Goal: Task Accomplishment & Management: Manage account settings

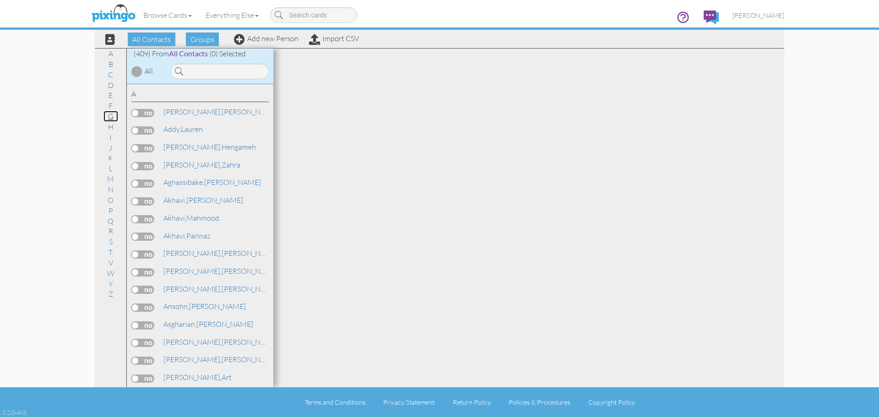
click at [109, 115] on link "G" at bounding box center [110, 116] width 15 height 11
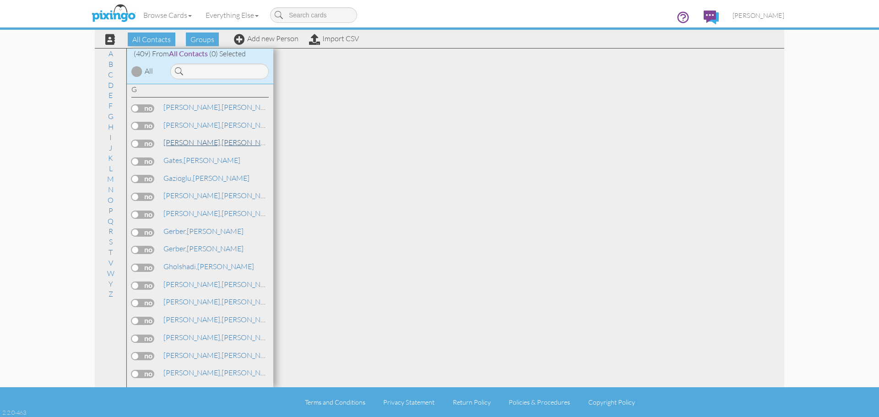
click at [195, 140] on span "[PERSON_NAME]," at bounding box center [192, 142] width 58 height 9
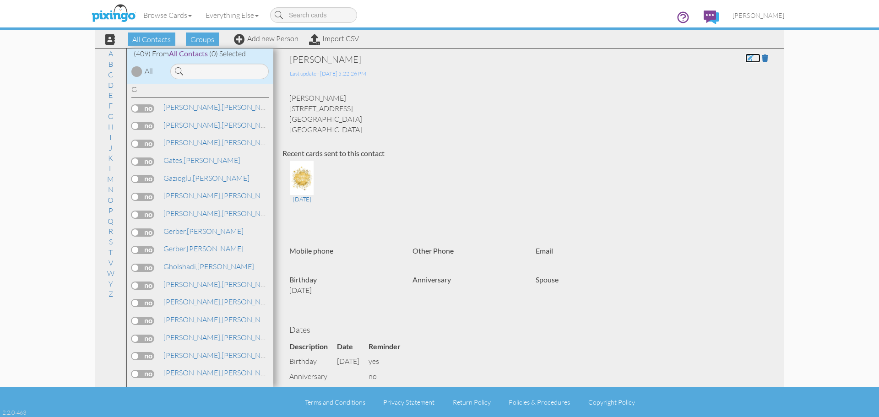
click at [745, 59] on span at bounding box center [749, 57] width 8 height 7
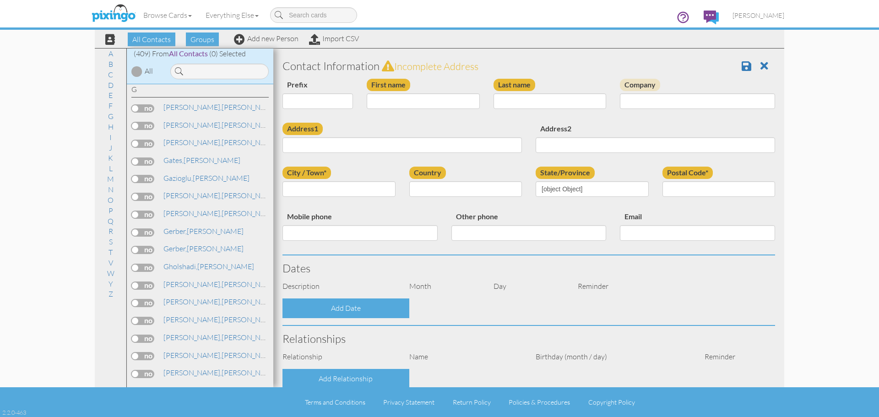
type input "[PERSON_NAME]"
type input "Garza Fernandez"
type input "4800 Rockcreek Ln"
type input "Plano"
type input "75024"
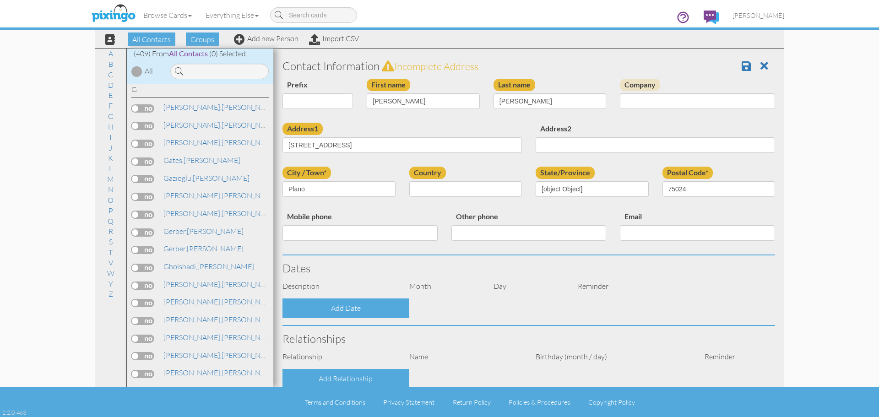
select select "object:1470"
select select "object:1715"
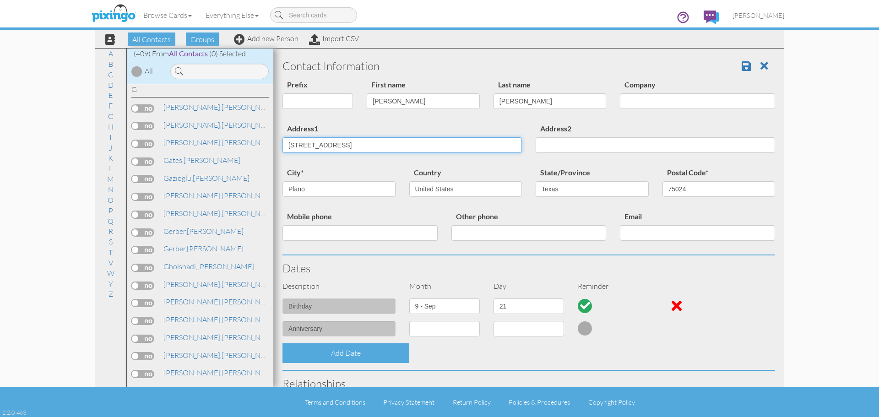
drag, startPoint x: 379, startPoint y: 151, endPoint x: 285, endPoint y: 145, distance: 94.0
click at [285, 145] on input "4800 Rockcreek Ln" at bounding box center [401, 145] width 239 height 16
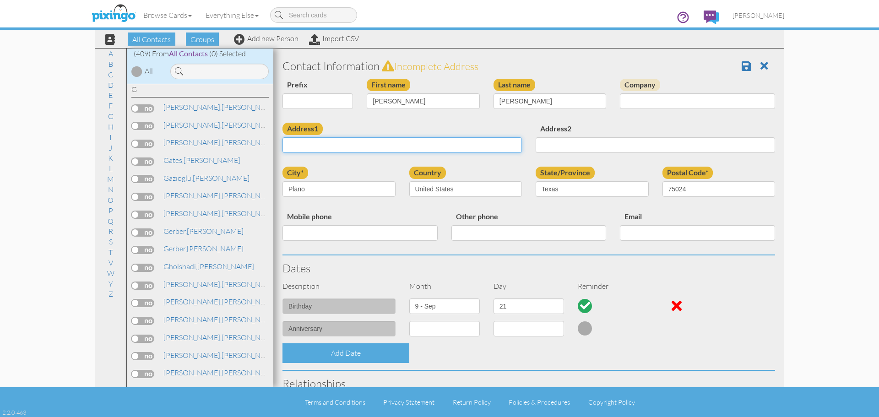
paste input "[STREET_ADDRESS]"
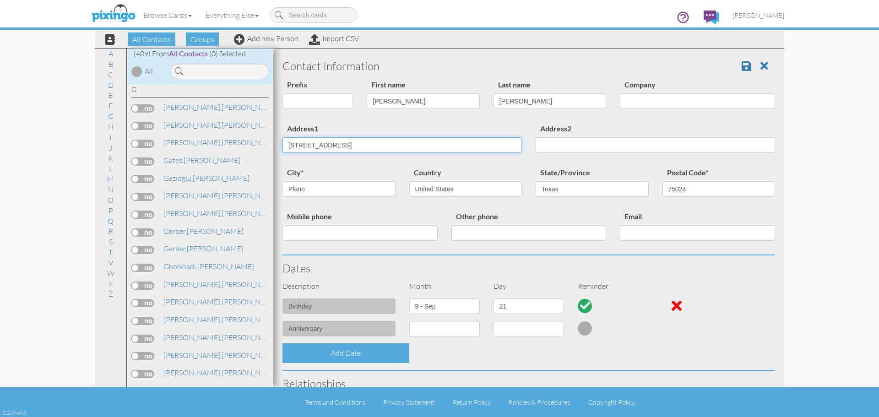
type input "[STREET_ADDRESS]"
drag, startPoint x: 319, startPoint y: 193, endPoint x: 291, endPoint y: 192, distance: 28.8
click at [291, 192] on input "Plano" at bounding box center [338, 189] width 113 height 16
click at [321, 193] on input "lanoP" at bounding box center [338, 189] width 113 height 16
drag, startPoint x: 289, startPoint y: 192, endPoint x: 281, endPoint y: 191, distance: 8.3
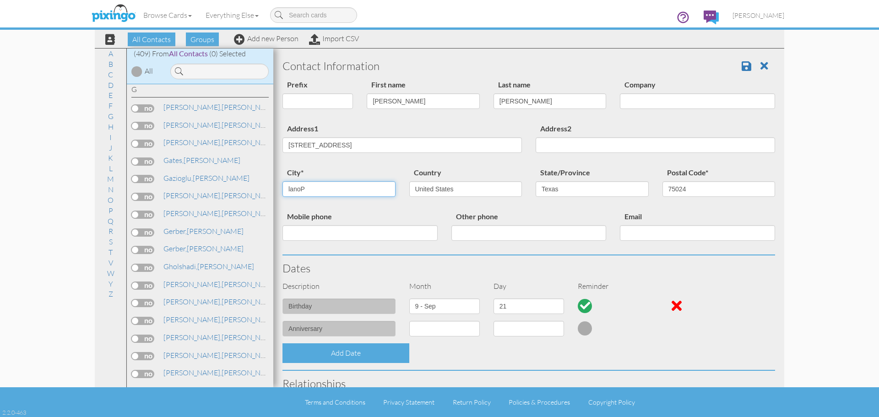
click at [281, 191] on div "city* lanoP" at bounding box center [339, 185] width 127 height 37
type input "[GEOGRAPHIC_DATA]"
type input "76063"
click at [741, 68] on span at bounding box center [746, 65] width 10 height 11
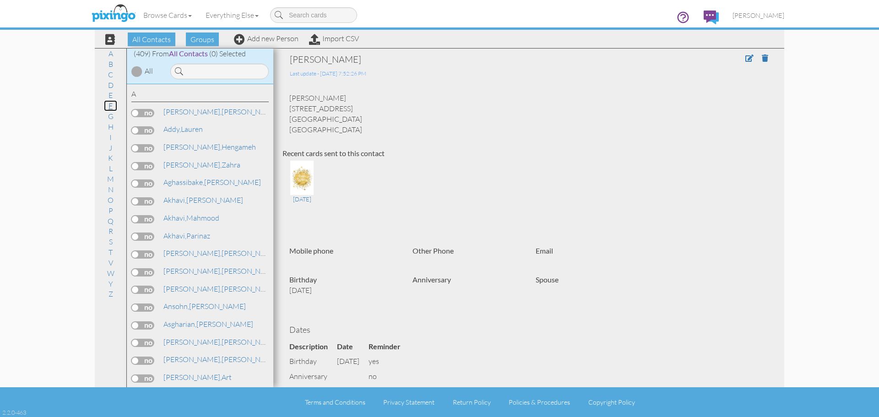
click at [113, 106] on link "F" at bounding box center [110, 105] width 13 height 11
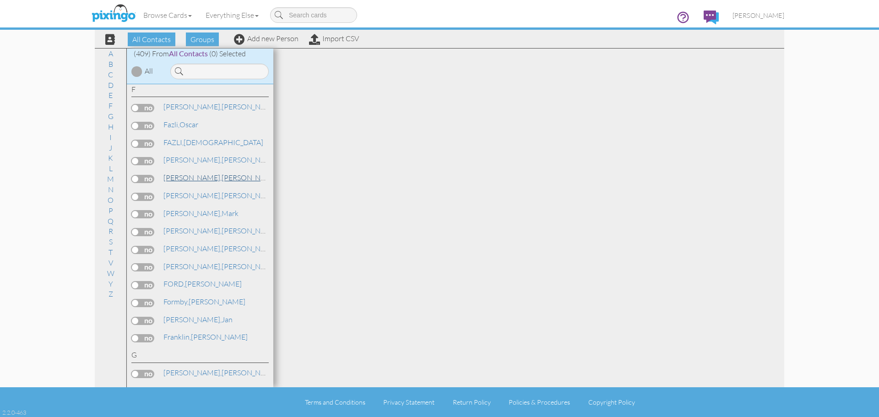
click at [194, 178] on span "[PERSON_NAME]," at bounding box center [192, 177] width 58 height 9
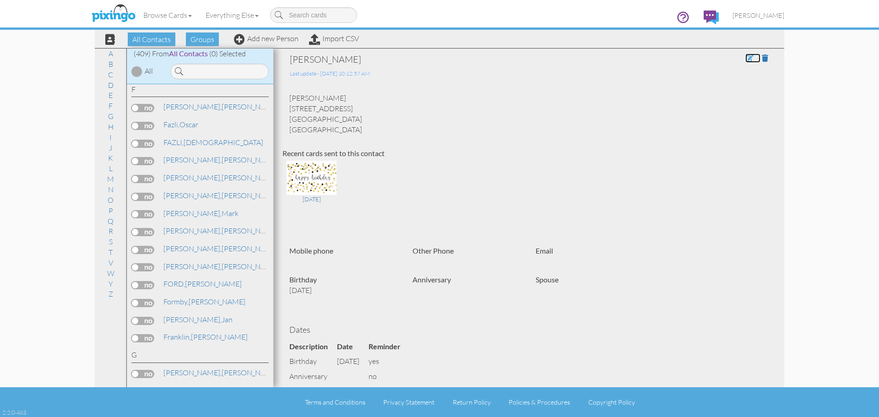
click at [745, 56] on span at bounding box center [749, 57] width 8 height 7
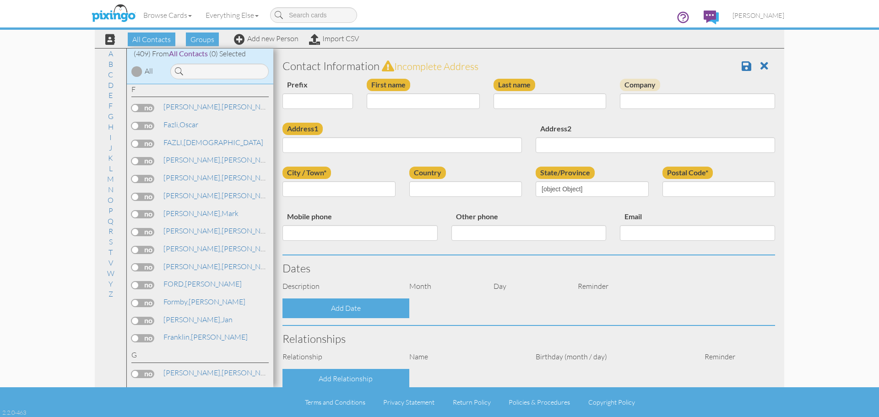
type input "[PERSON_NAME]"
type input "[STREET_ADDRESS]"
type input "Plano"
type input "75024"
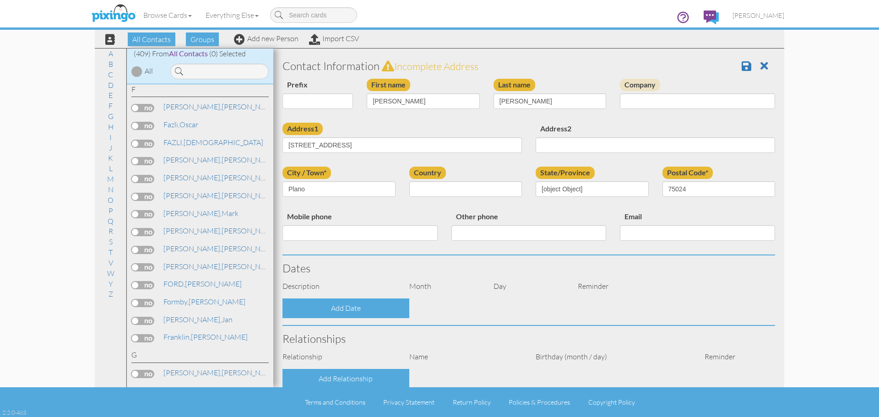
select select "object:1488"
select select "object:1733"
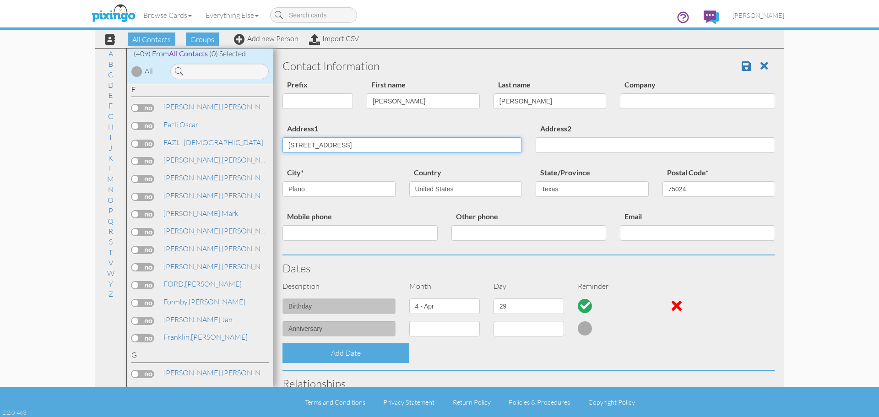
drag, startPoint x: 319, startPoint y: 146, endPoint x: 270, endPoint y: 146, distance: 48.1
click at [270, 146] on div "All Contacts (409) My Groups Birthday Campai ... (257) Create new group A B C D…" at bounding box center [439, 217] width 689 height 339
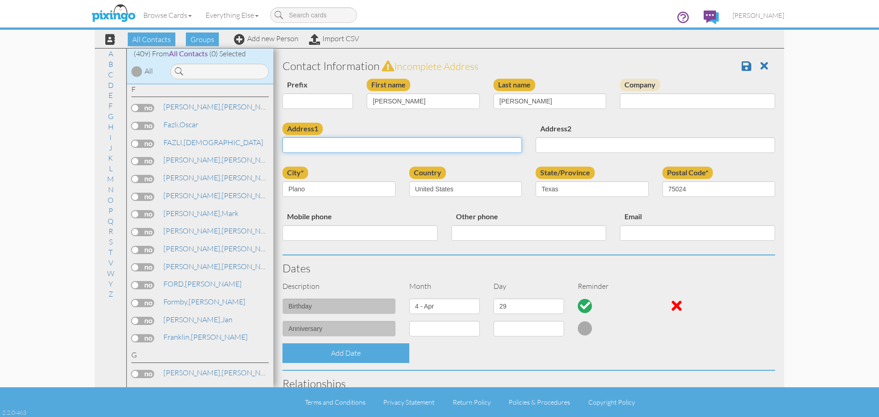
paste input "[STREET_ADDRESS]"
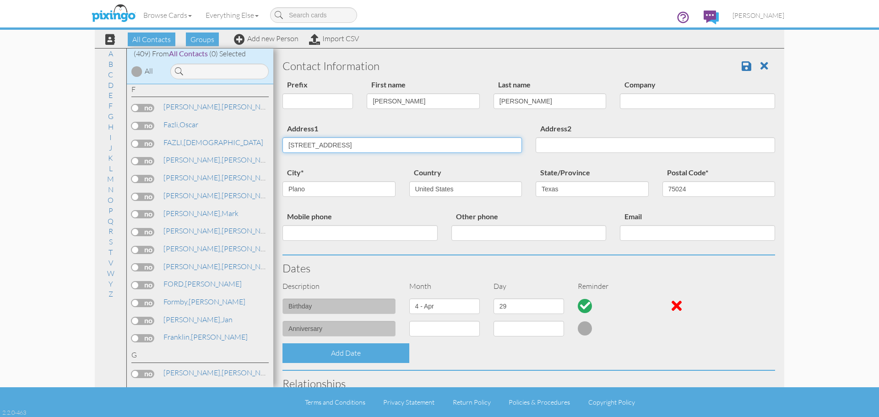
type input "[STREET_ADDRESS]"
drag, startPoint x: 322, startPoint y: 189, endPoint x: 282, endPoint y: 190, distance: 40.3
click at [282, 190] on div "city* Plano" at bounding box center [339, 185] width 127 height 37
type input "[GEOGRAPHIC_DATA]"
type input "76063"
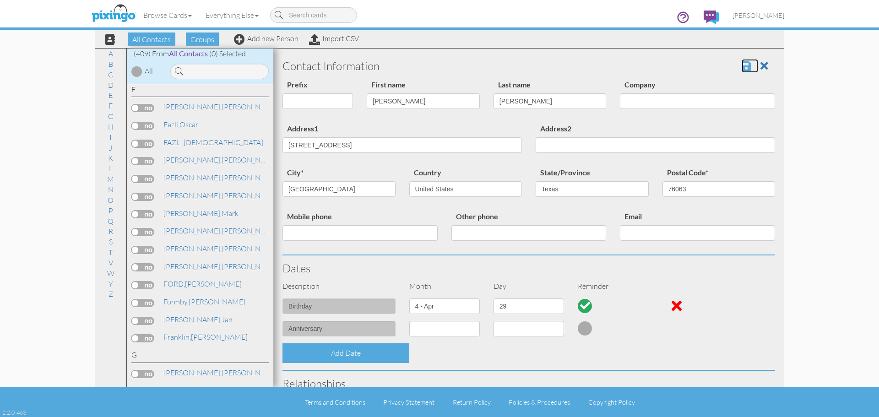
click at [741, 64] on span at bounding box center [746, 65] width 10 height 11
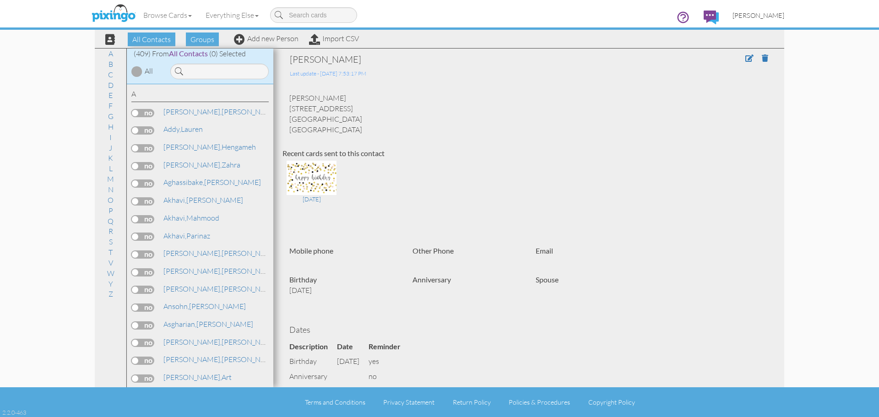
click at [757, 14] on span "[PERSON_NAME]" at bounding box center [758, 15] width 52 height 8
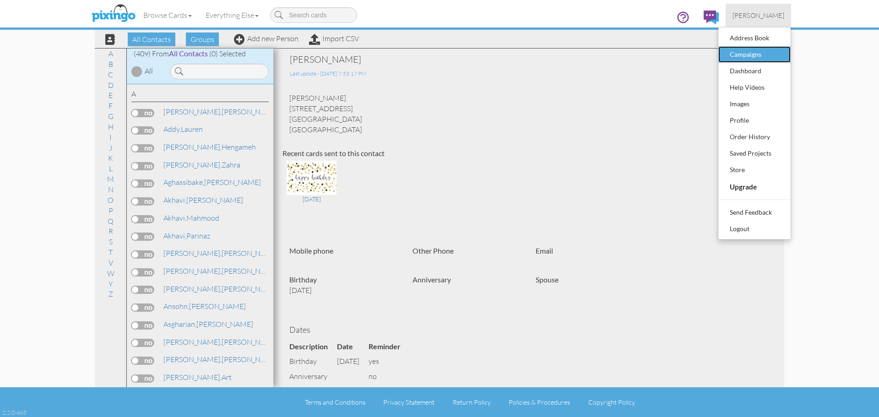
click at [748, 56] on div "Campaigns" at bounding box center [754, 55] width 54 height 14
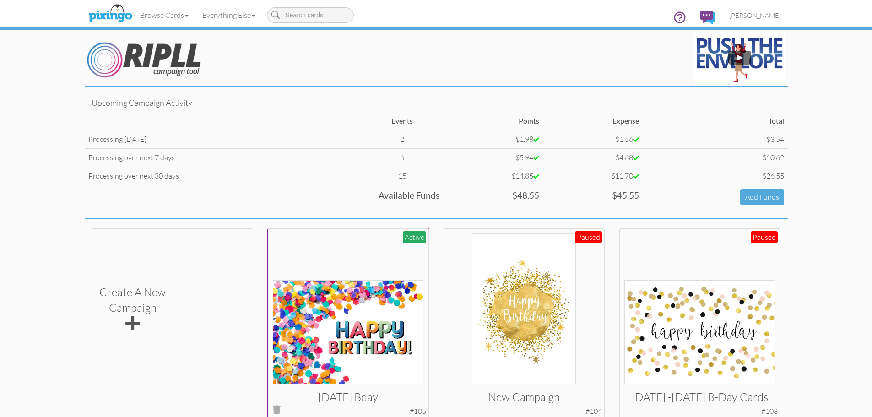
click at [363, 303] on img at bounding box center [348, 332] width 151 height 104
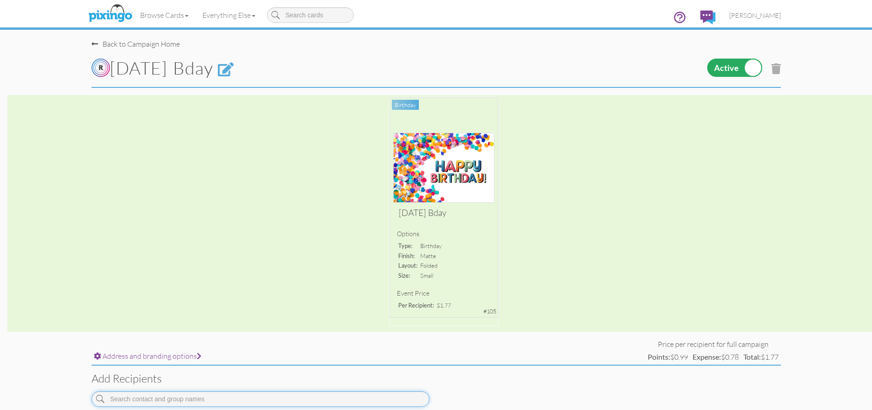
click at [258, 397] on input at bounding box center [261, 399] width 338 height 16
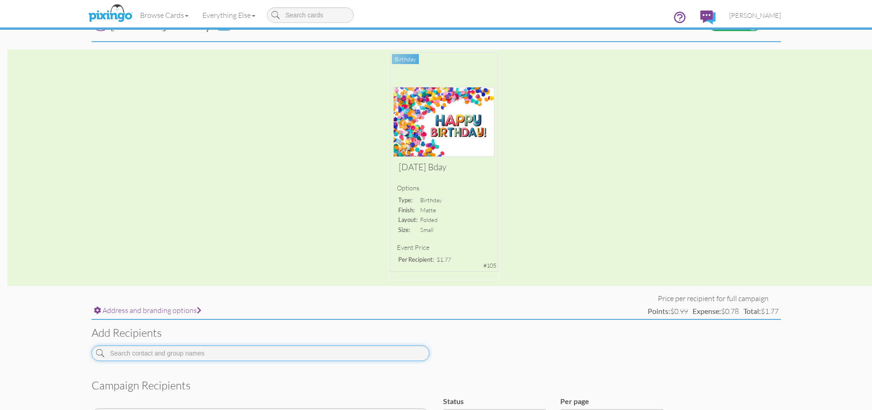
scroll to position [92, 0]
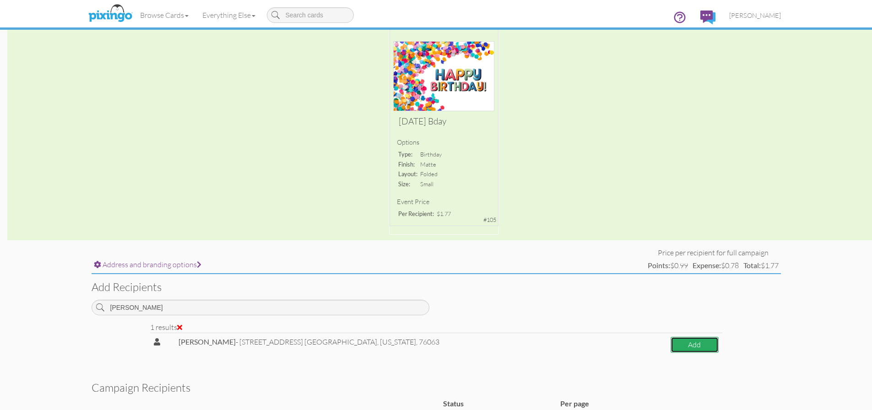
click at [671, 341] on button "Add" at bounding box center [695, 345] width 48 height 16
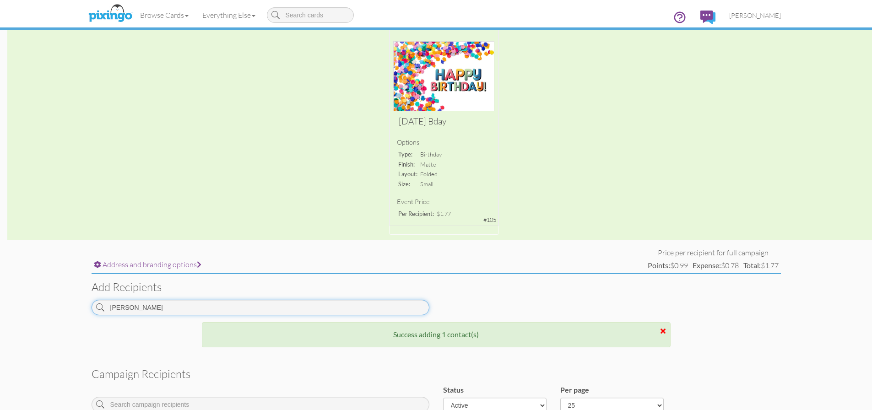
drag, startPoint x: 126, startPoint y: 307, endPoint x: 90, endPoint y: 306, distance: 36.6
click at [90, 306] on div "garza" at bounding box center [260, 311] width 351 height 22
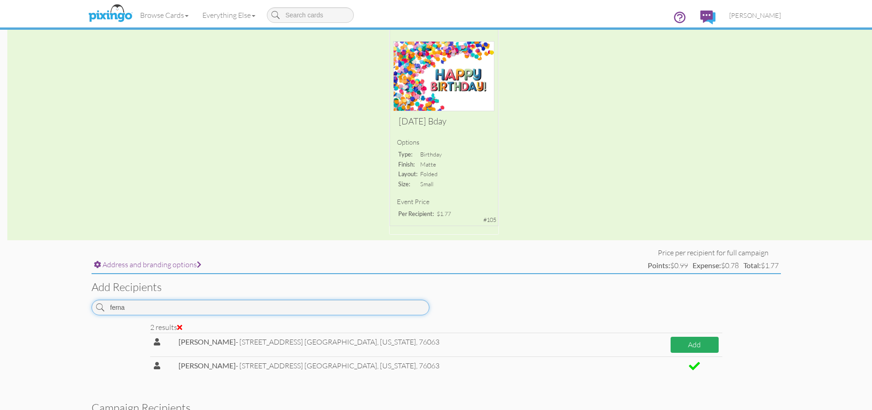
type input "ferna"
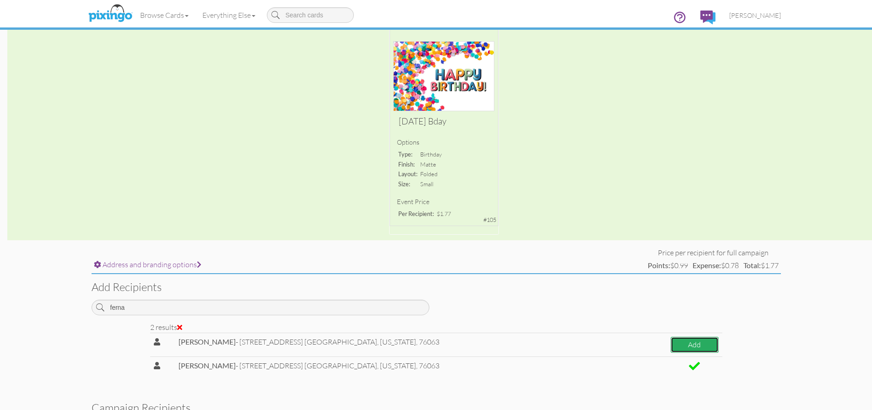
click at [694, 350] on button "Add" at bounding box center [695, 345] width 48 height 16
